Goal: Navigation & Orientation: Find specific page/section

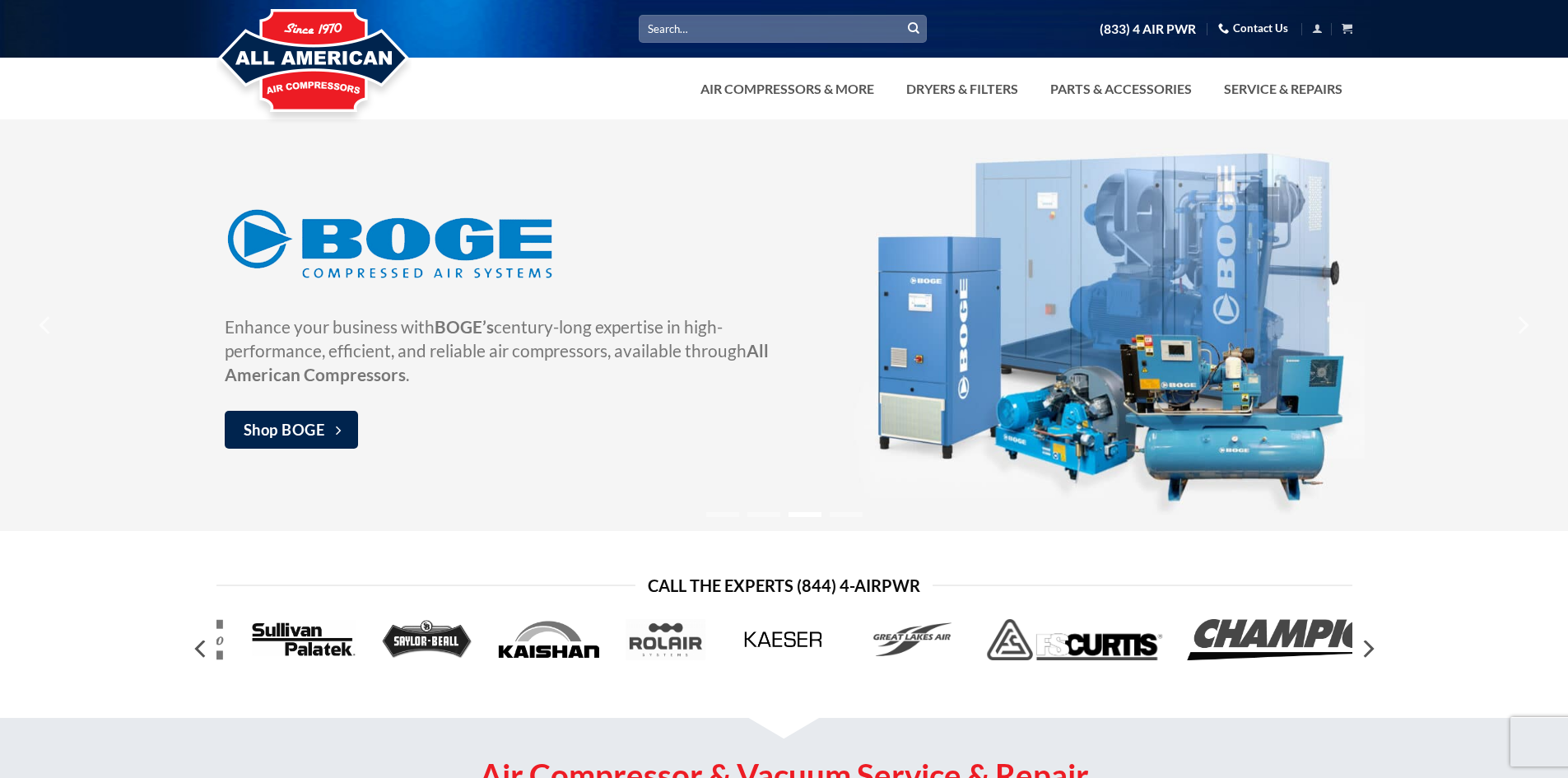
click at [704, 28] on input "Search for:" at bounding box center [783, 29] width 288 height 28
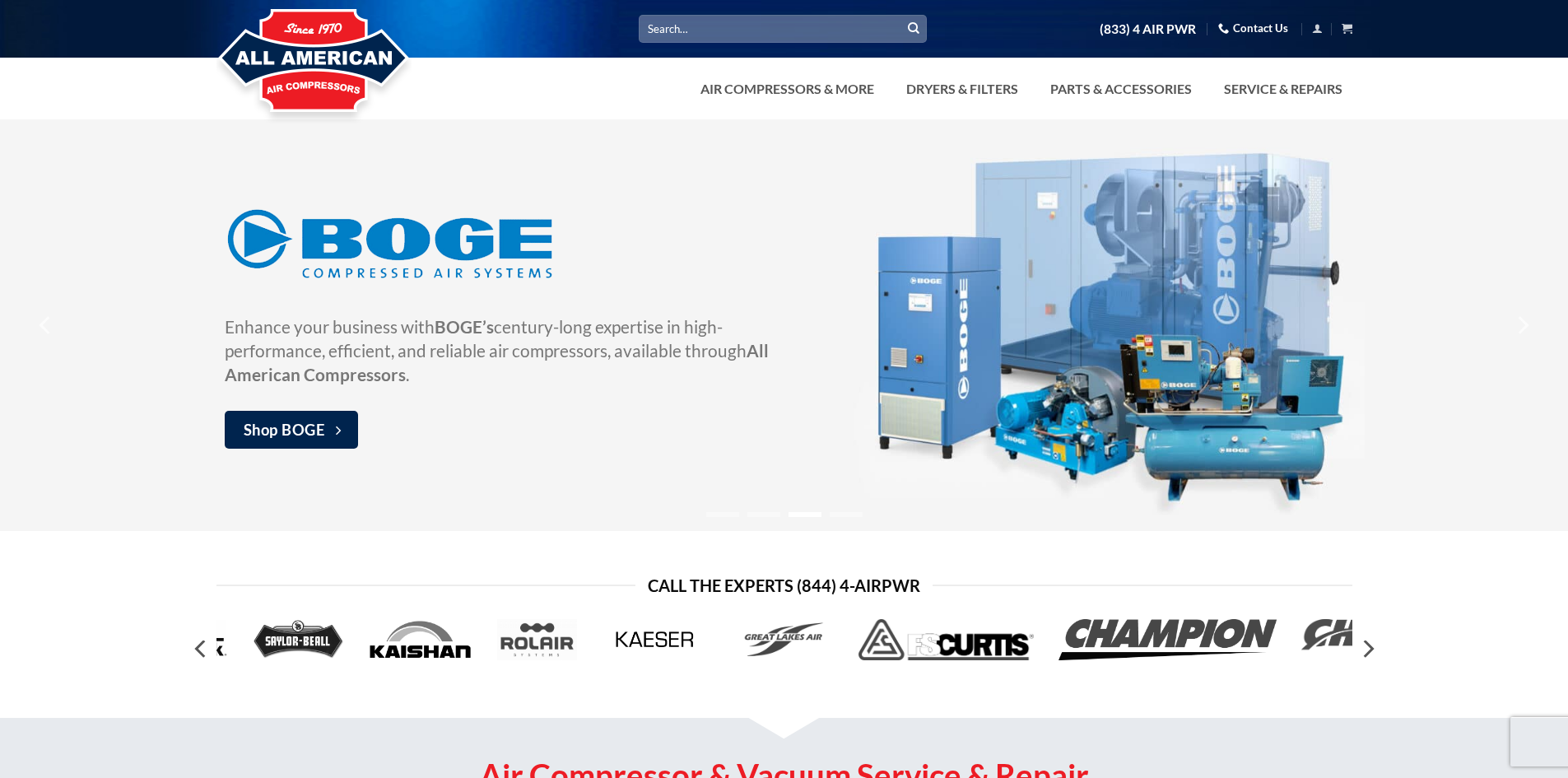
paste input "RAPIDAIR"
type input "RAPIDAIR"
click at [913, 29] on icon "Submit" at bounding box center [913, 28] width 12 height 14
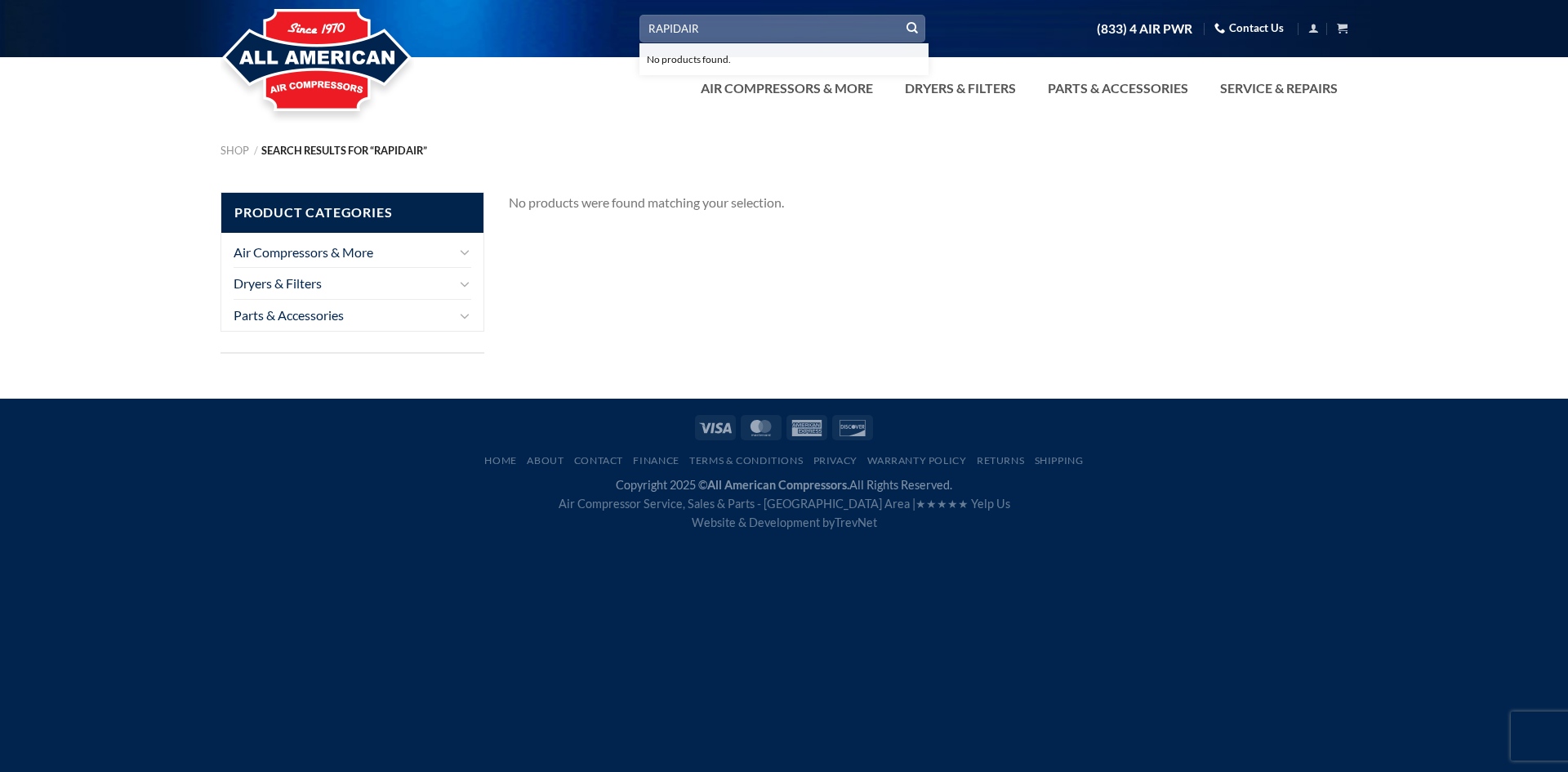
drag, startPoint x: 713, startPoint y: 27, endPoint x: 291, endPoint y: 47, distance: 422.5
click at [291, 47] on div "Search for: RAPIDAIR No products found. (833) 4 AIR PWR Contact Us Cart No prod…" at bounding box center [784, 59] width 1568 height 119
type input "fastpipe"
click at [914, 27] on icon "Submit" at bounding box center [912, 27] width 12 height 14
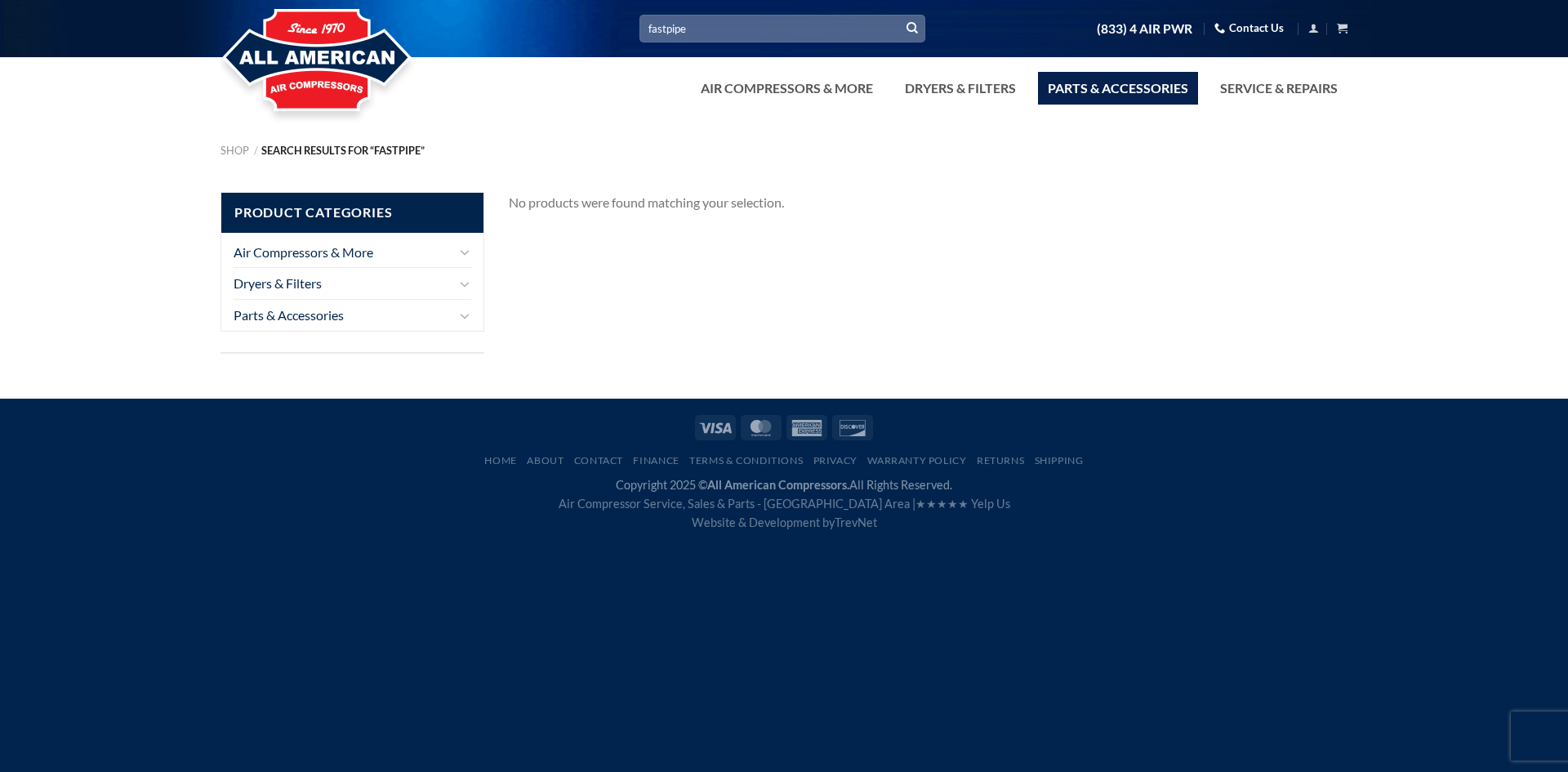
click at [1101, 82] on link "Parts & Accessories" at bounding box center [1118, 89] width 160 height 33
click at [335, 314] on link "Parts & Accessories" at bounding box center [344, 315] width 221 height 31
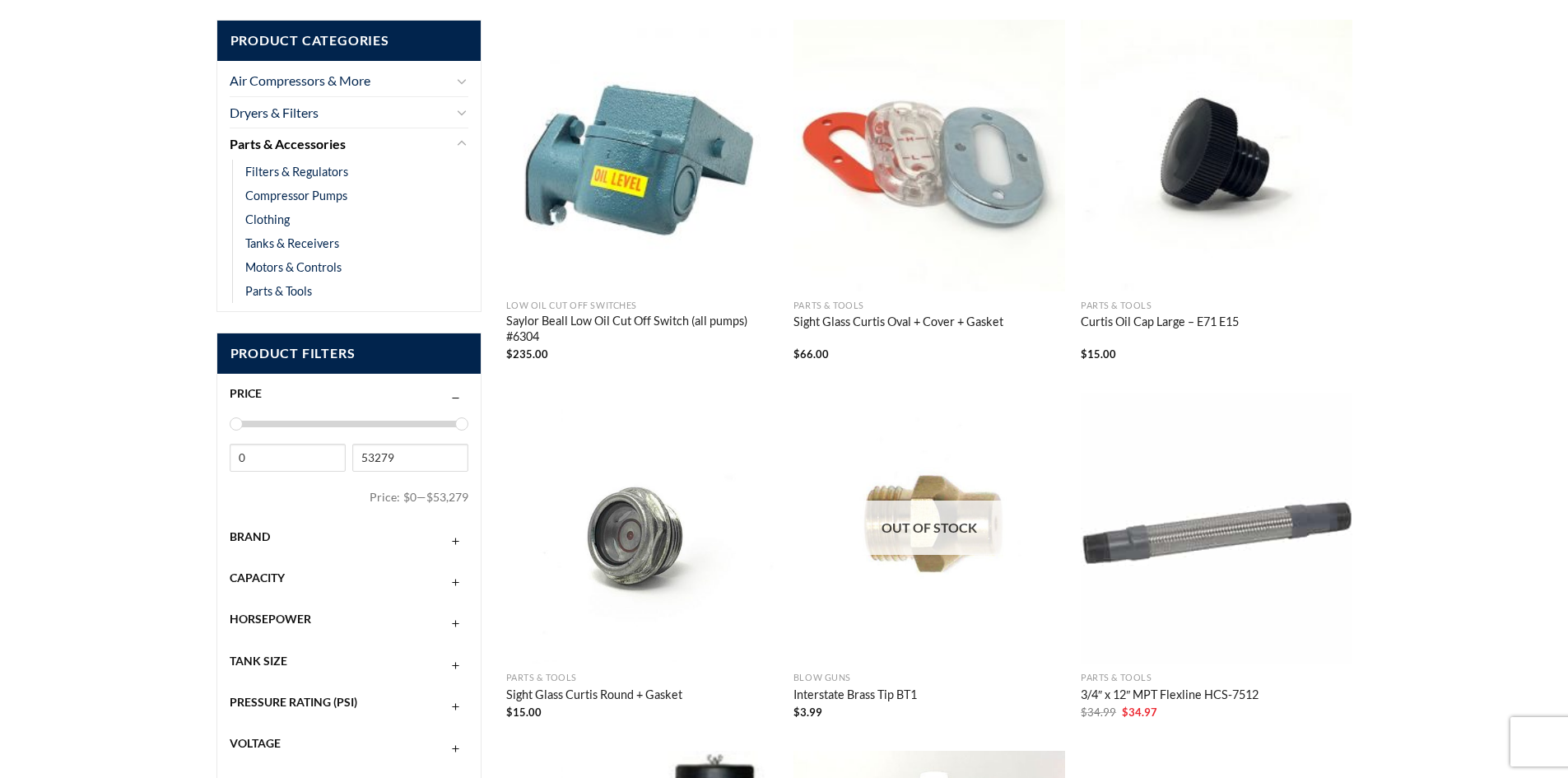
scroll to position [329, 0]
click at [291, 174] on link "Filters & Regulators" at bounding box center [297, 173] width 103 height 24
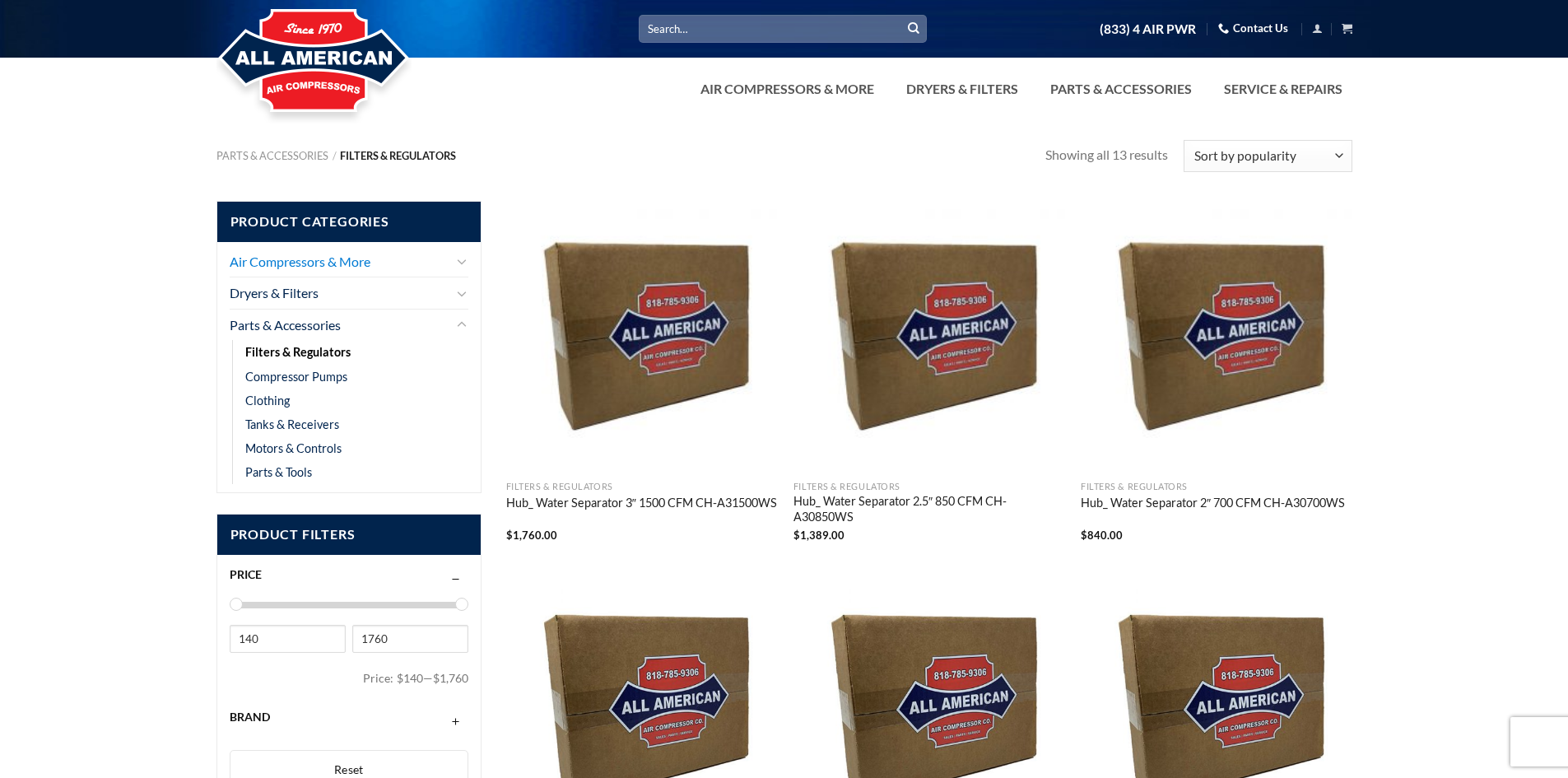
click at [338, 267] on link "Air Compressors & More" at bounding box center [341, 262] width 223 height 31
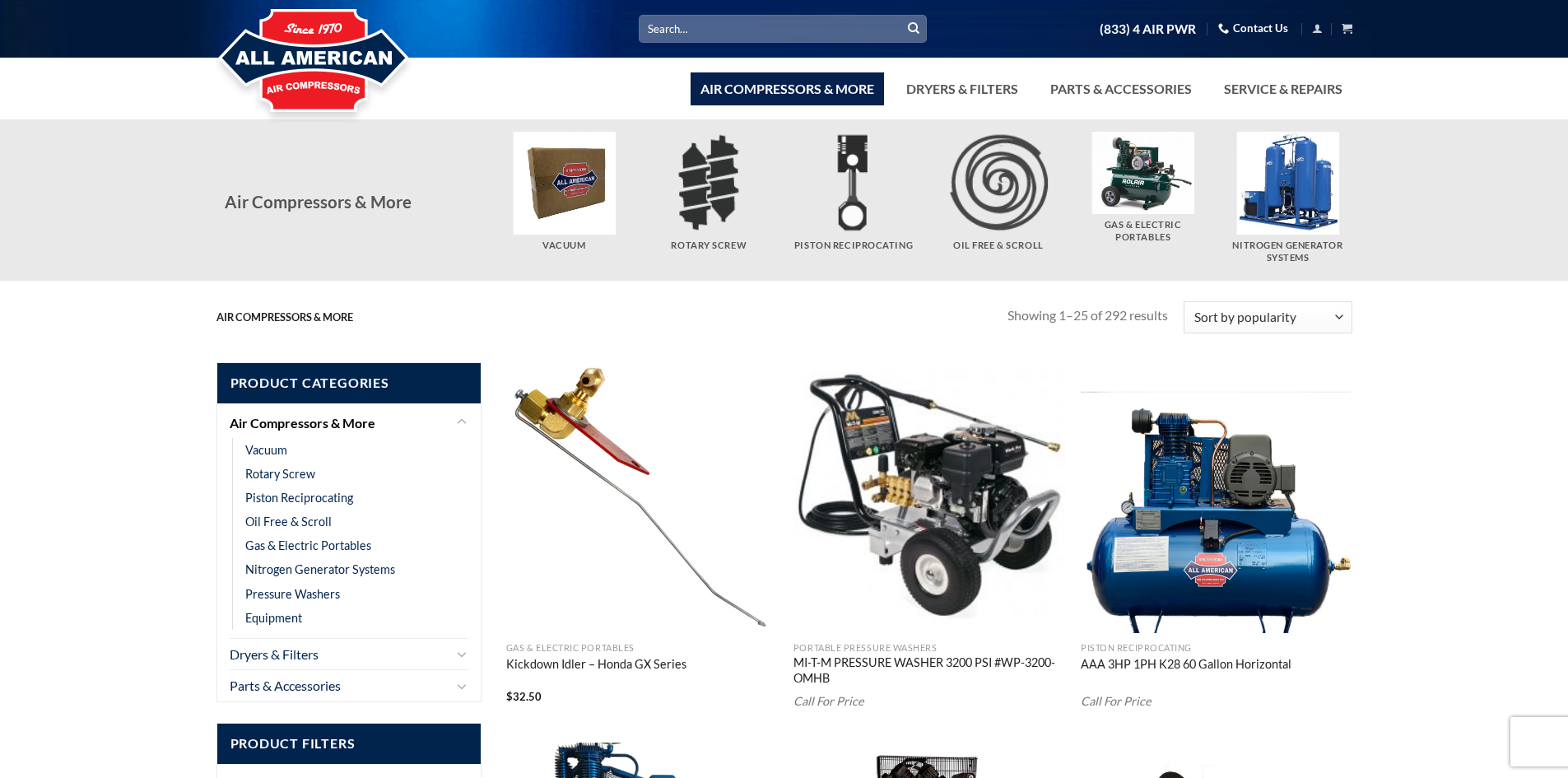
click at [1449, 201] on div "Air Compressors & More Vacuum Rotary Screw" at bounding box center [784, 200] width 1568 height 161
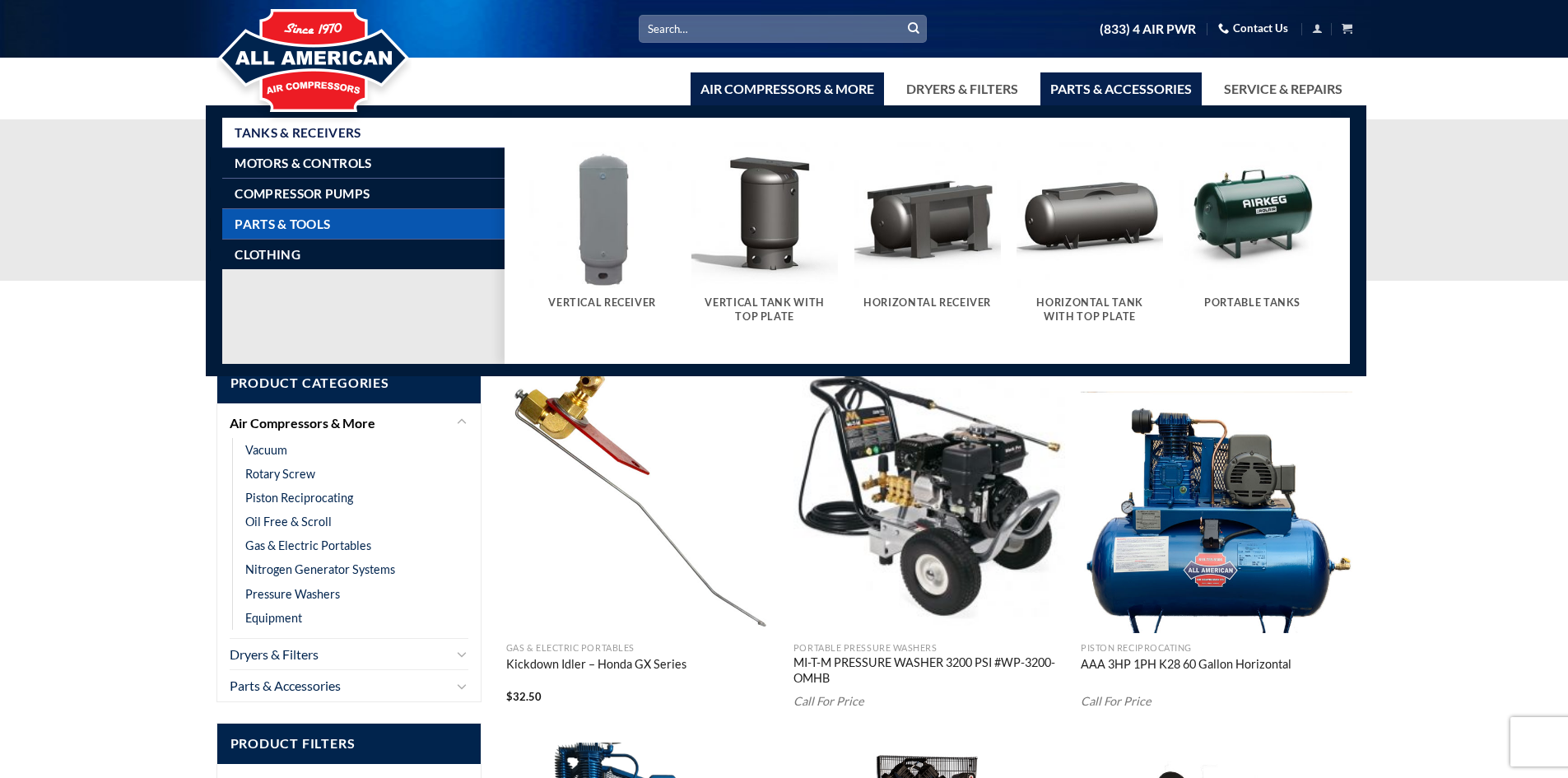
click at [270, 227] on span "Parts & Tools" at bounding box center [282, 223] width 96 height 13
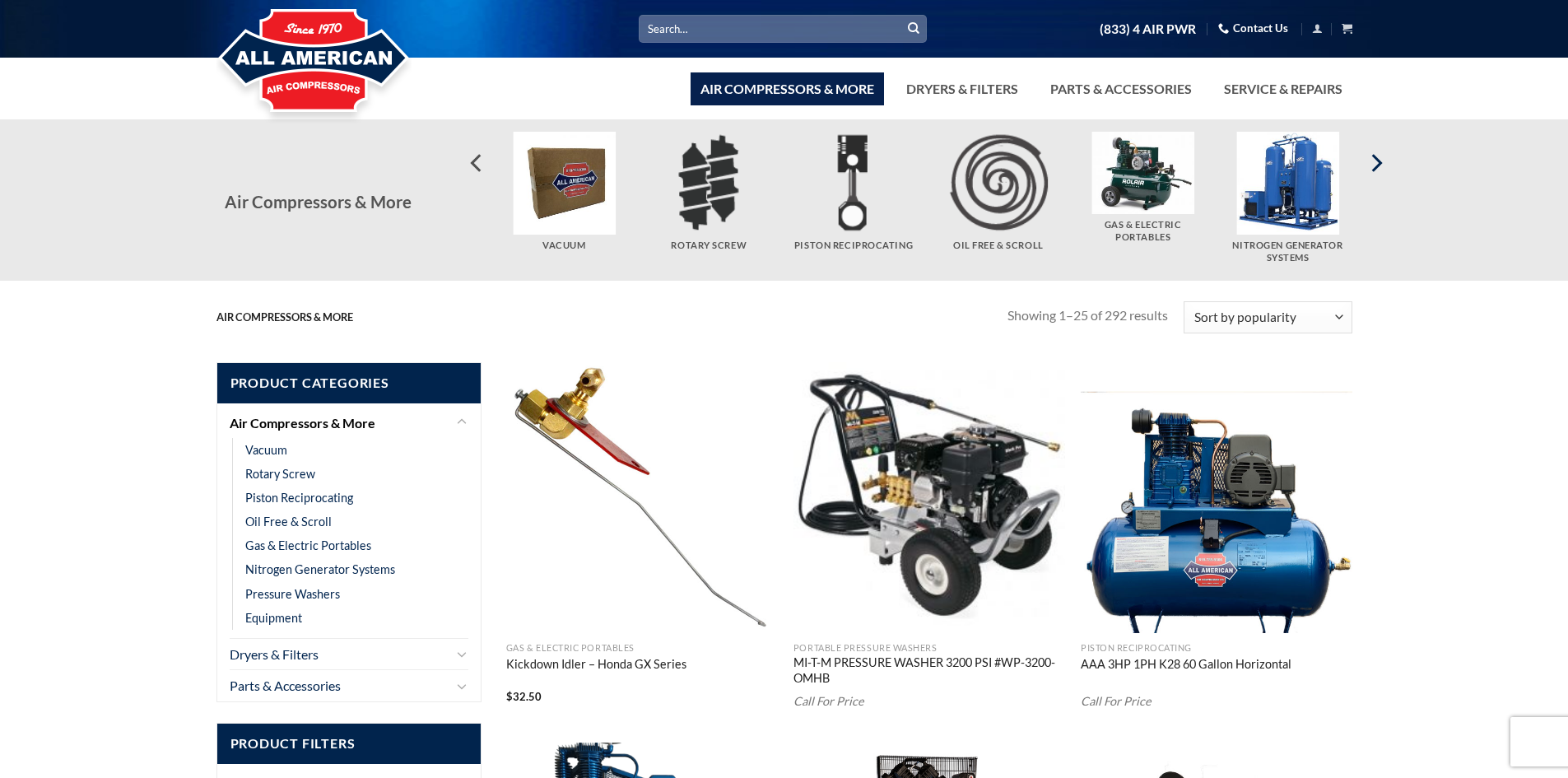
click at [1376, 172] on icon "Next" at bounding box center [1375, 163] width 29 height 29
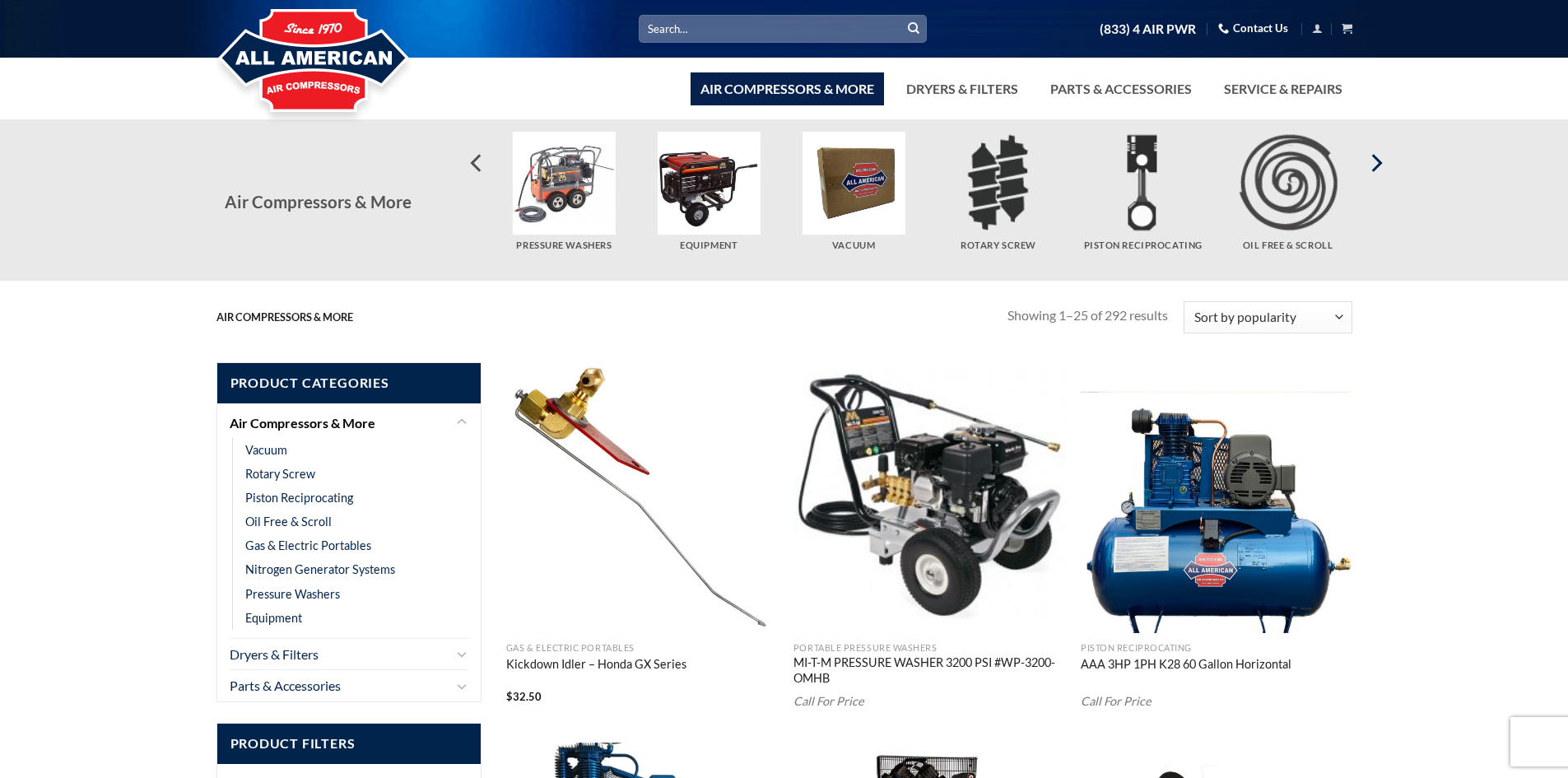
click at [1376, 172] on icon "Next" at bounding box center [1375, 163] width 29 height 29
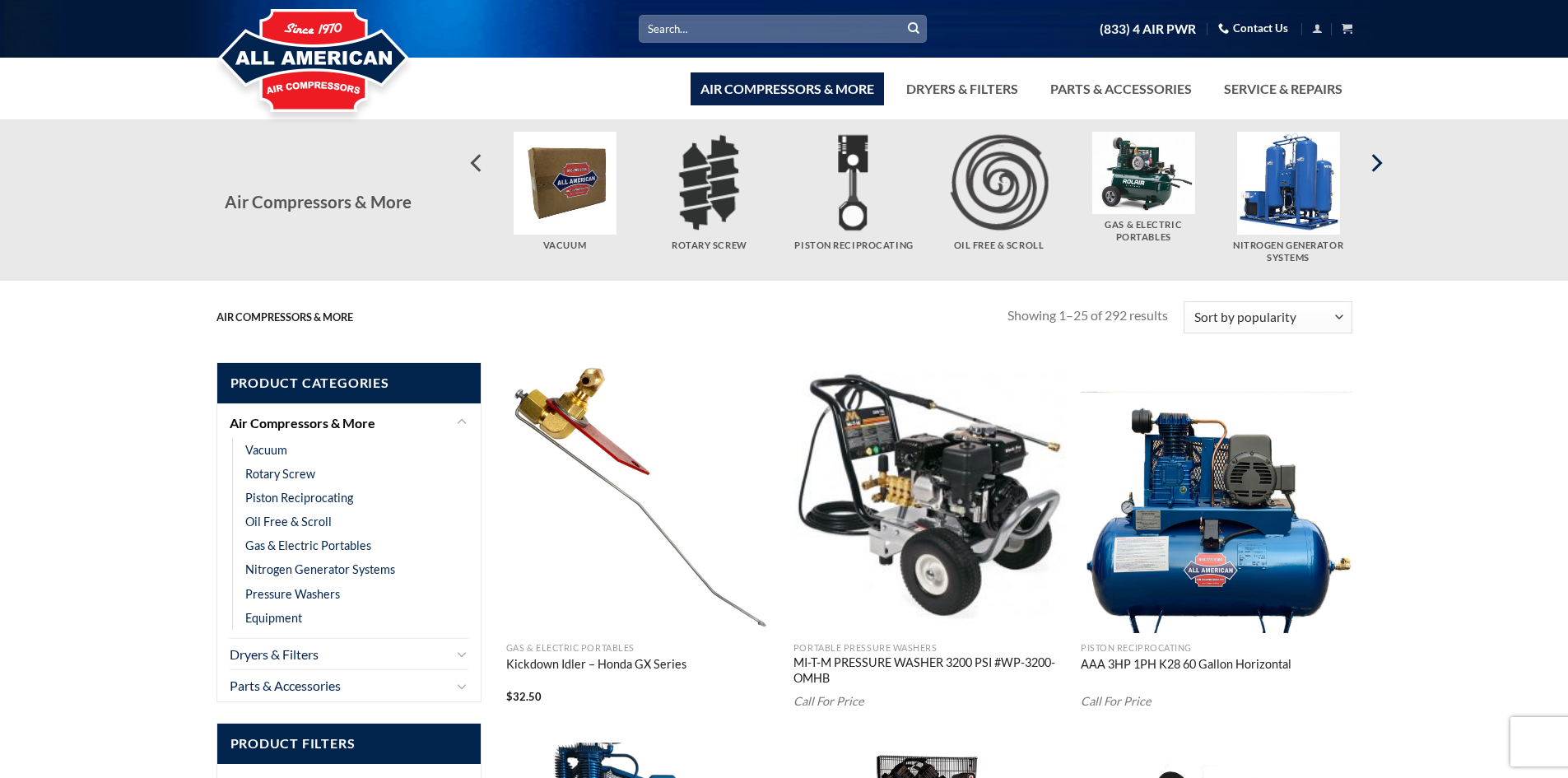
click at [1376, 172] on icon "Next" at bounding box center [1375, 163] width 29 height 29
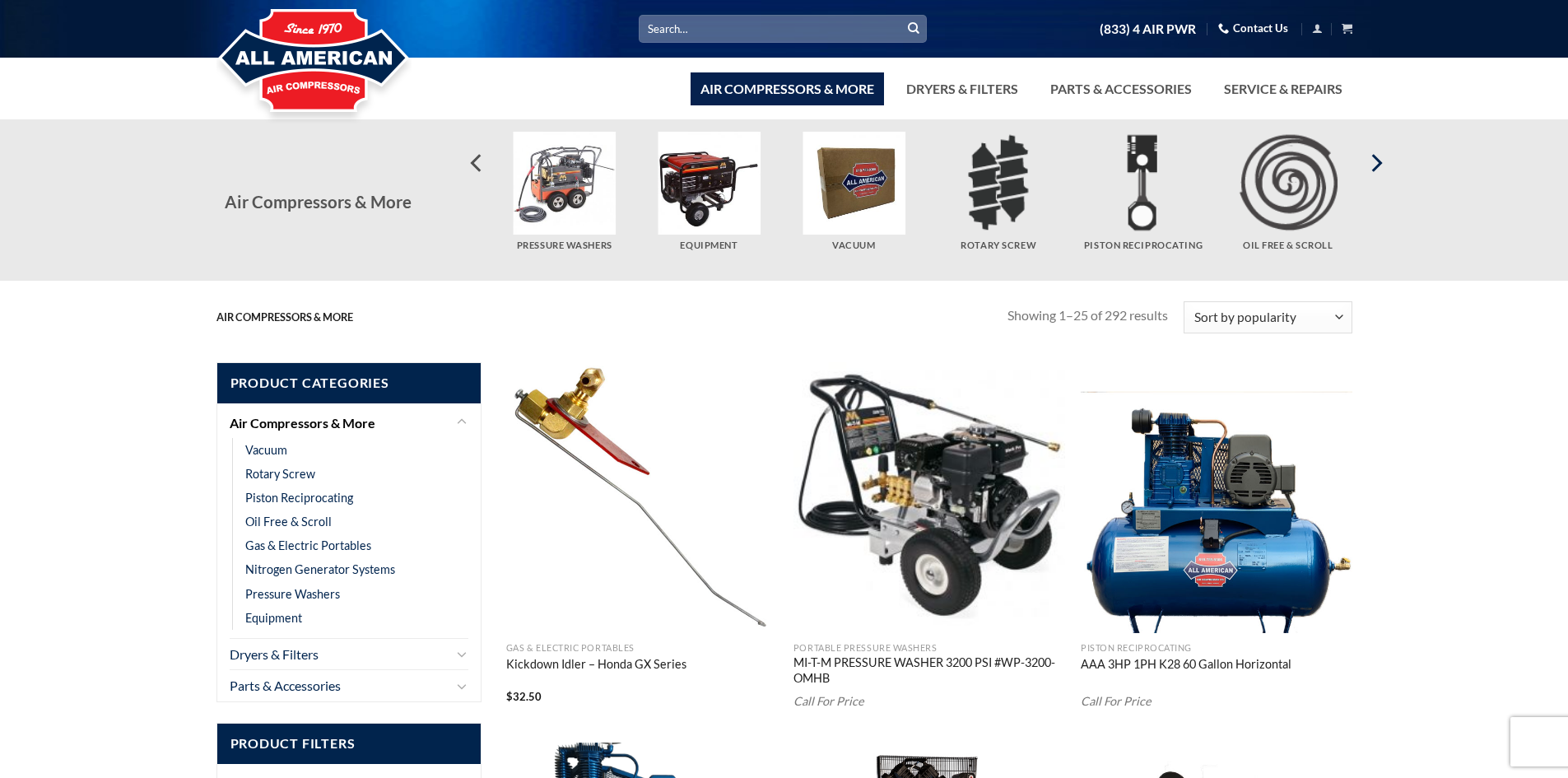
click at [1376, 172] on icon "Next" at bounding box center [1375, 163] width 29 height 29
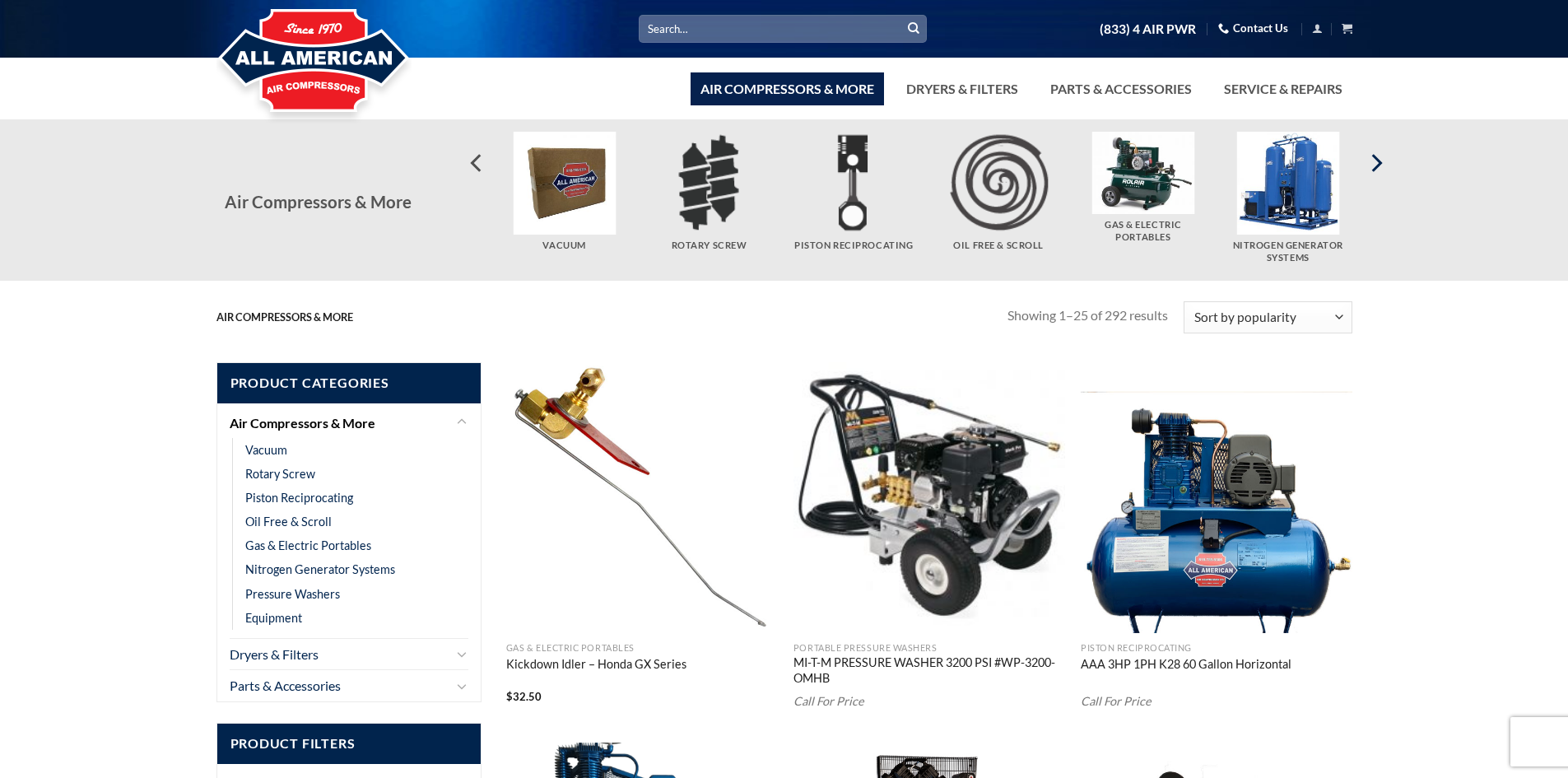
click at [1376, 172] on icon "Next" at bounding box center [1375, 163] width 29 height 29
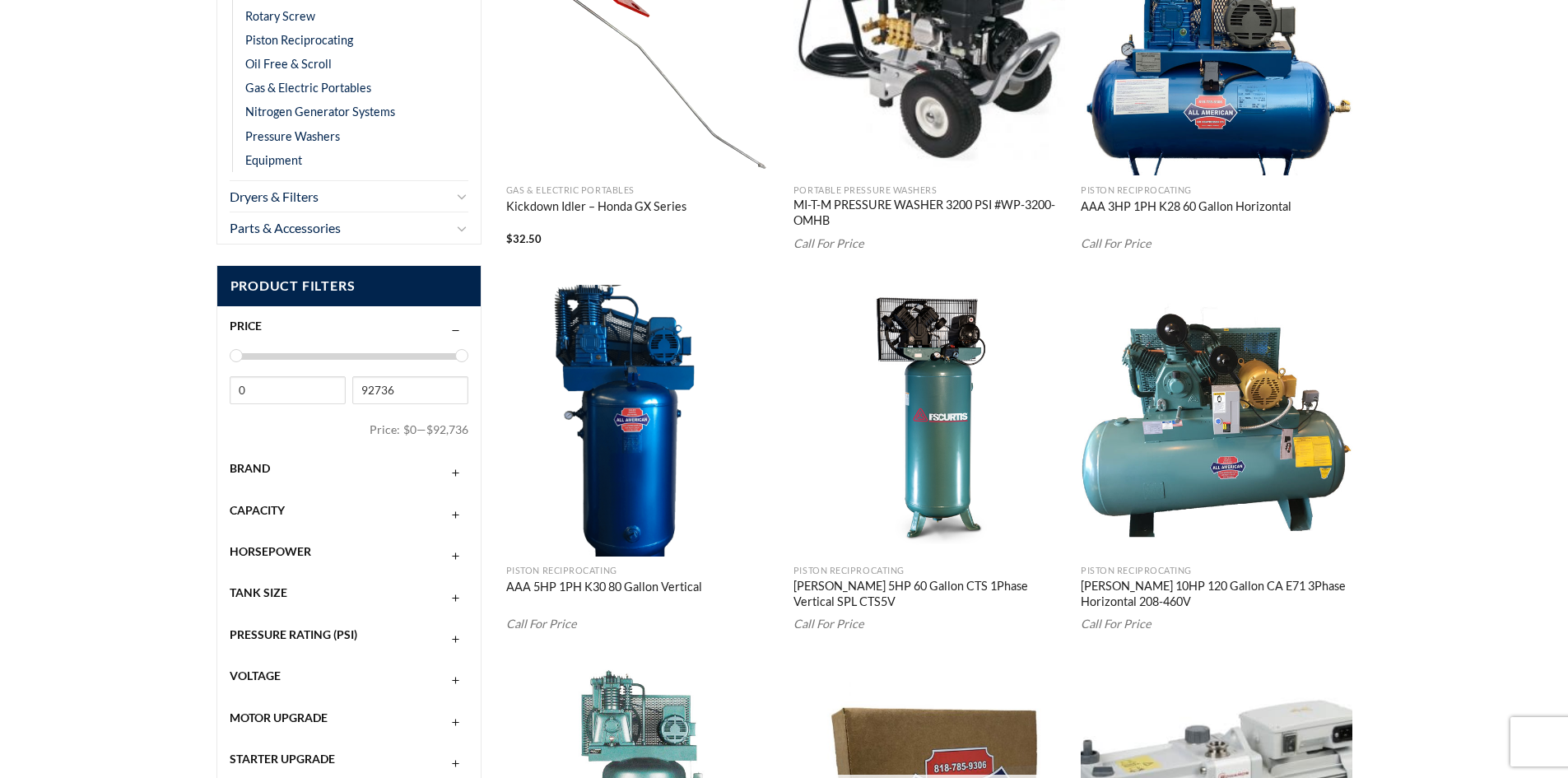
scroll to position [494, 0]
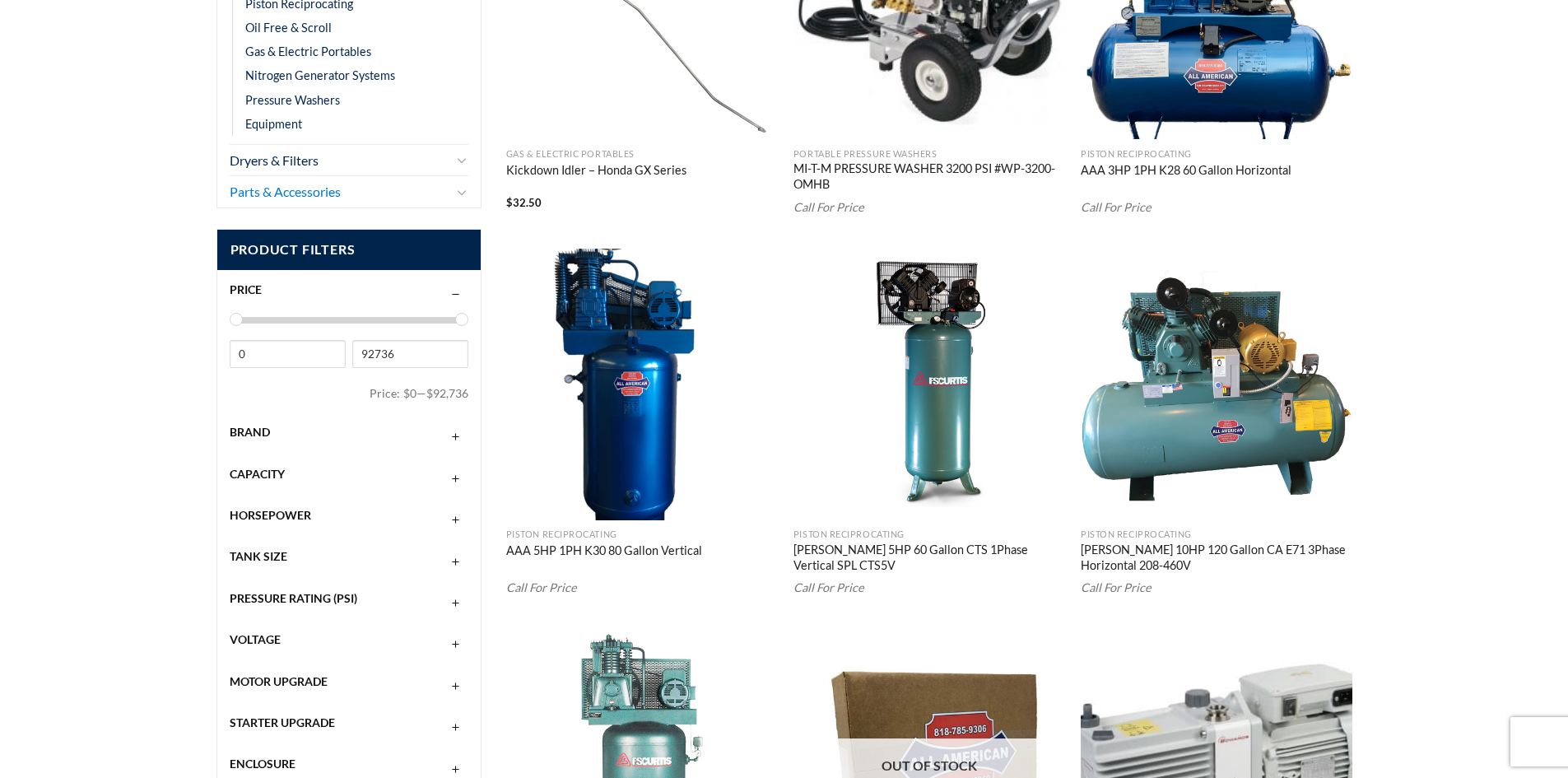
click at [368, 199] on link "Parts & Accessories" at bounding box center [341, 192] width 223 height 31
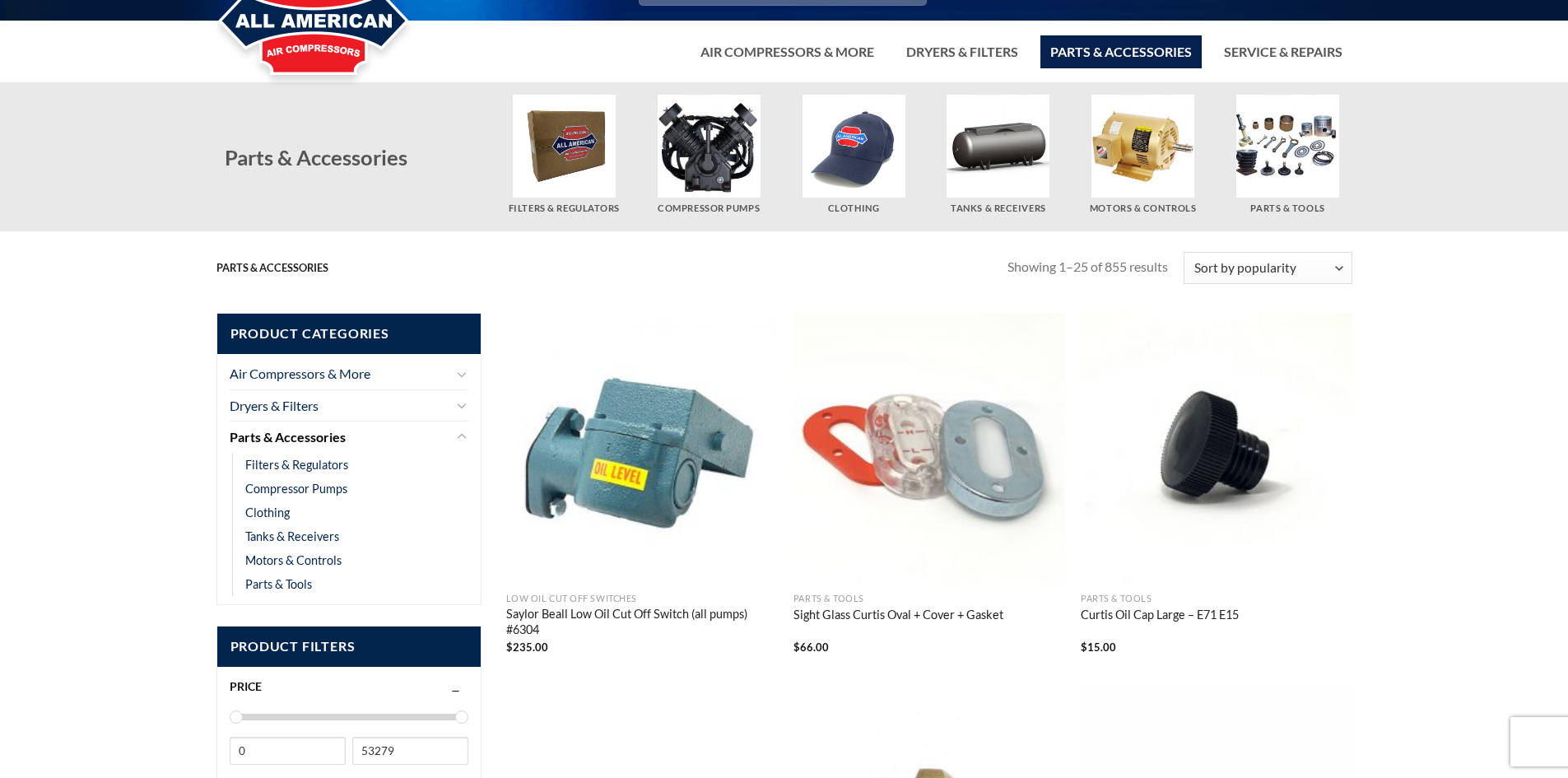
scroll to position [17, 0]
